Goal: Transaction & Acquisition: Book appointment/travel/reservation

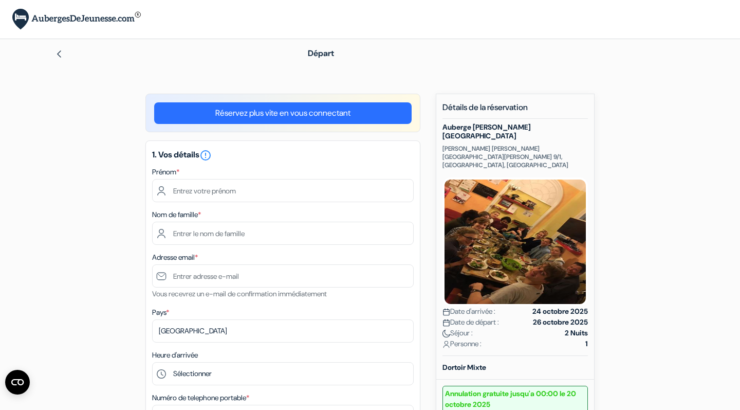
scroll to position [44, 0]
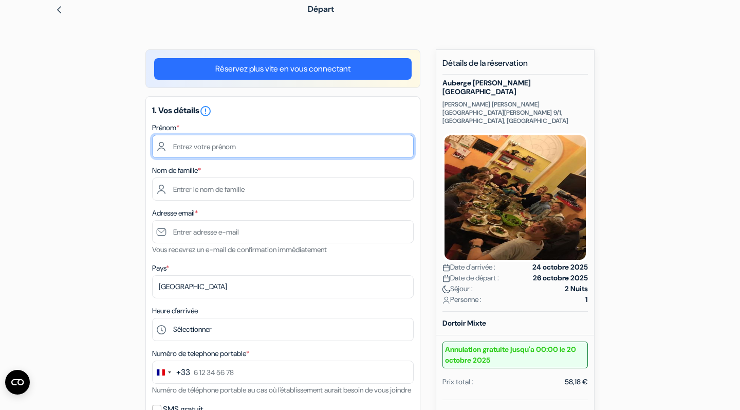
click at [276, 145] on input "text" at bounding box center [283, 146] width 262 height 23
type input "Carlo"
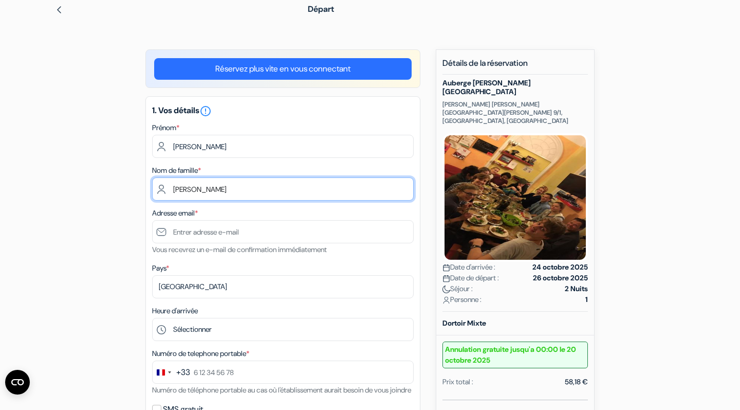
type input "Duran"
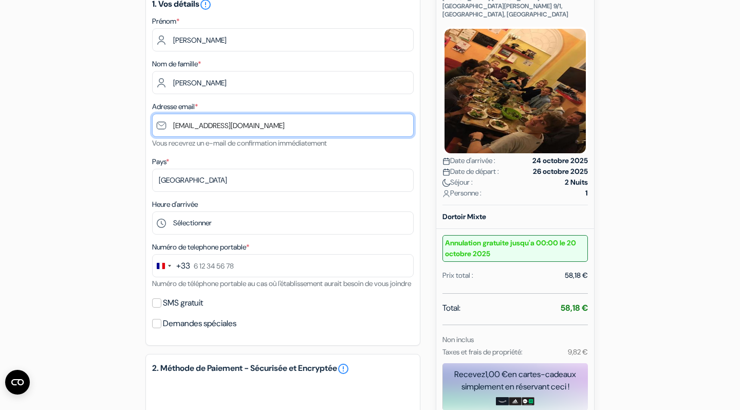
scroll to position [153, 0]
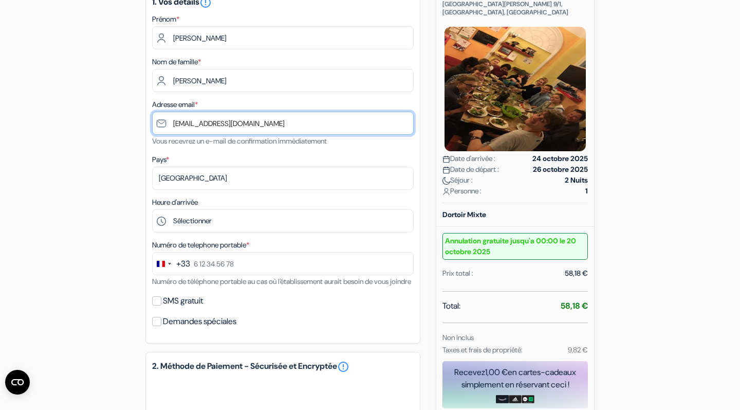
type input "[EMAIL_ADDRESS][DOMAIN_NAME]"
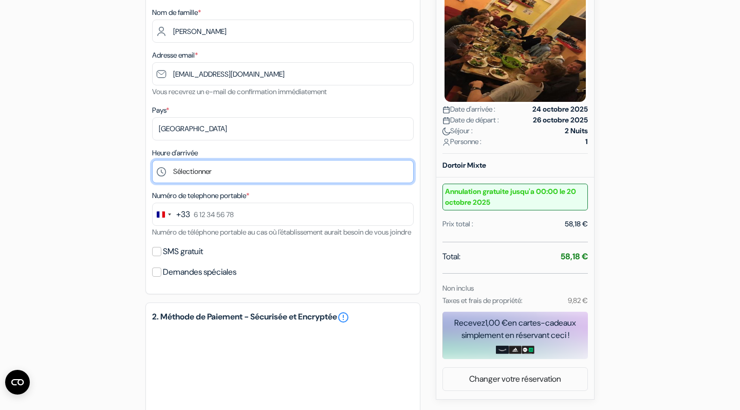
scroll to position [205, 0]
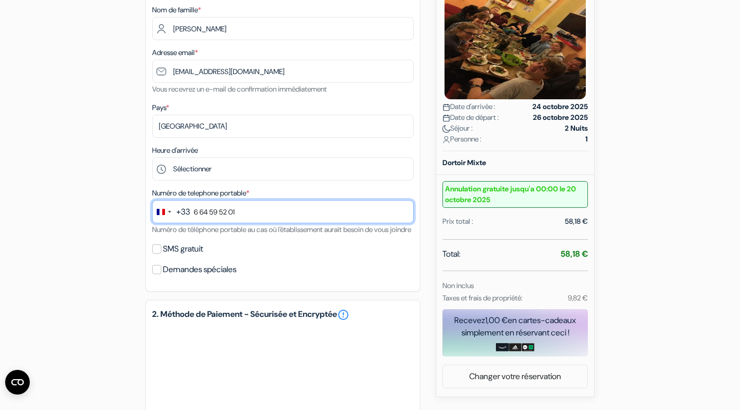
type input "6 64 59 52 01"
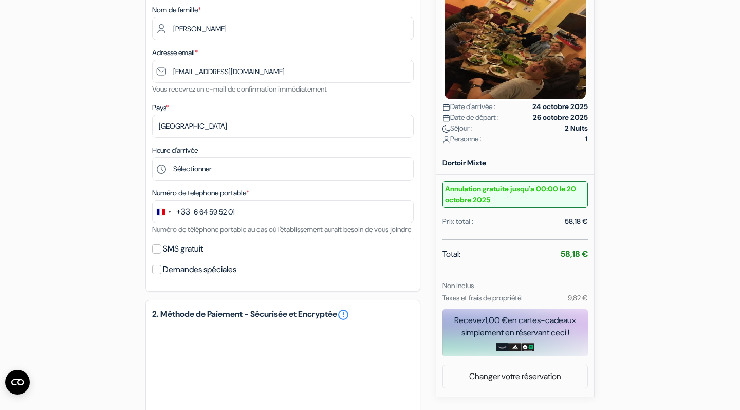
click at [187, 256] on label "SMS gratuit" at bounding box center [183, 249] width 40 height 14
click at [161, 253] on input "SMS gratuit" at bounding box center [156, 248] width 9 height 9
checkbox input "true"
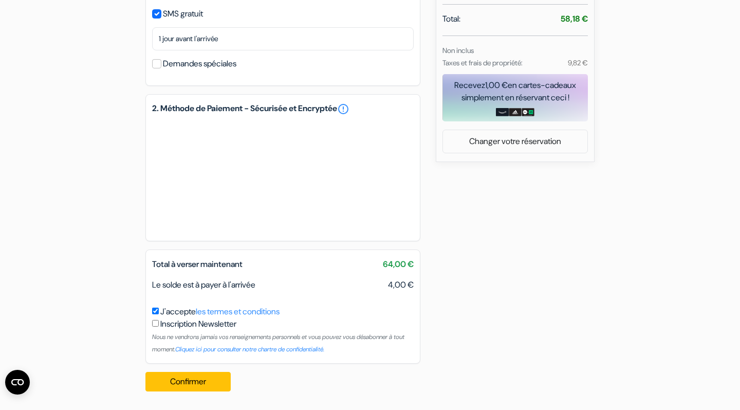
scroll to position [452, 0]
click at [195, 384] on button "Confirmer Loading..." at bounding box center [187, 382] width 85 height 20
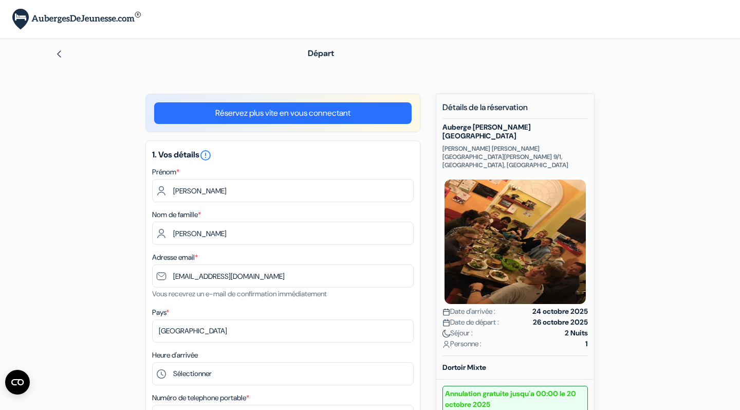
scroll to position [0, 0]
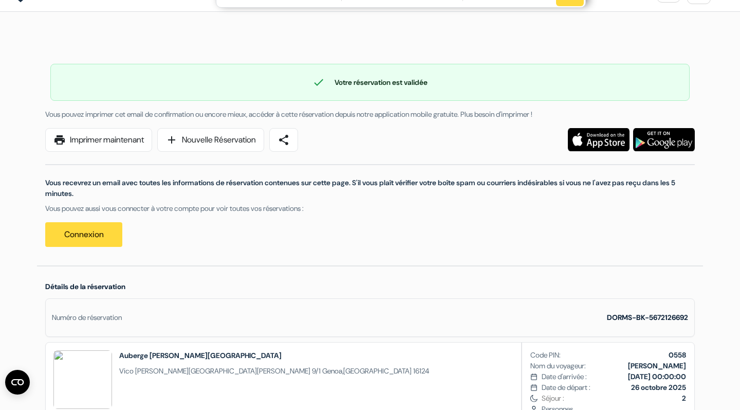
scroll to position [44, 0]
